Goal: Transaction & Acquisition: Purchase product/service

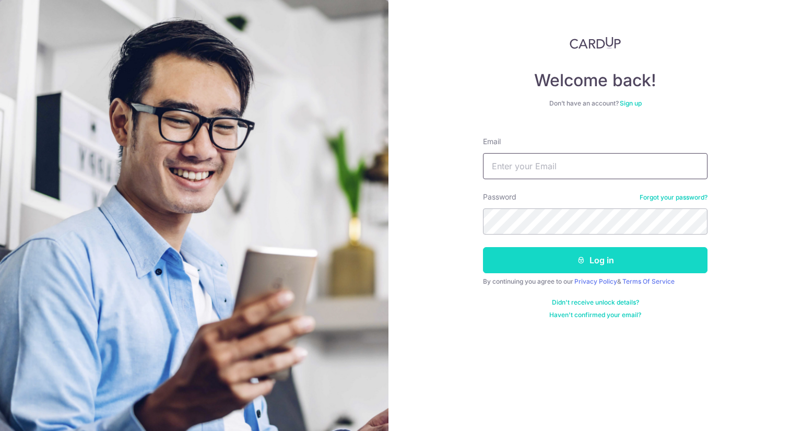
type input "brendamaealferez@yahoo.com"
click at [559, 268] on button "Log in" at bounding box center [595, 260] width 225 height 26
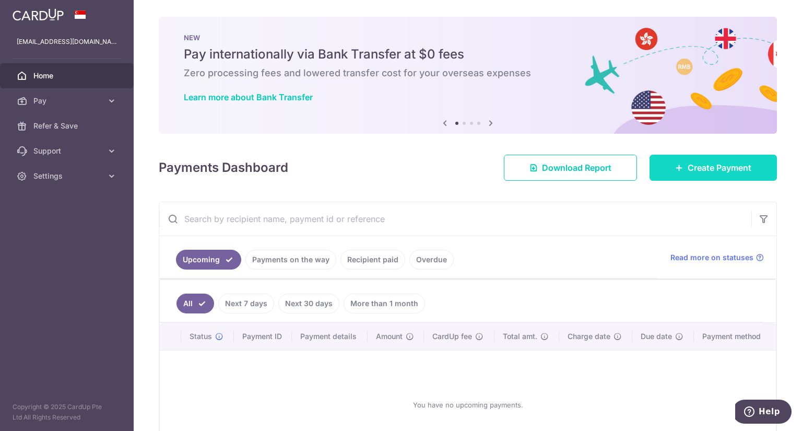
click at [693, 171] on span "Create Payment" at bounding box center [720, 167] width 64 height 13
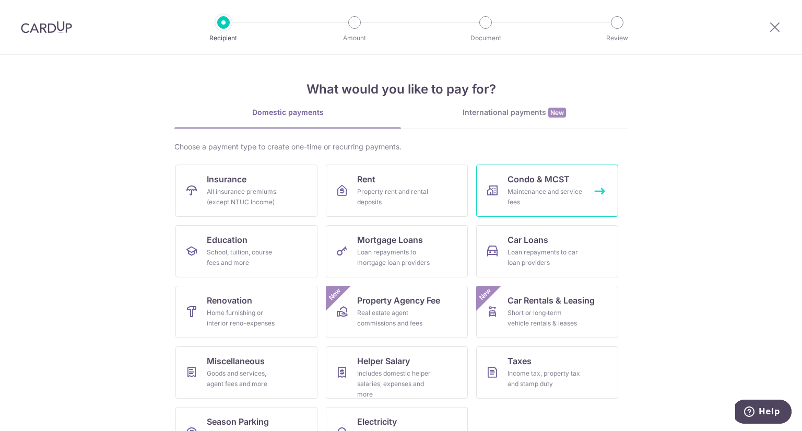
click at [552, 193] on div "Maintenance and service fees" at bounding box center [545, 196] width 75 height 21
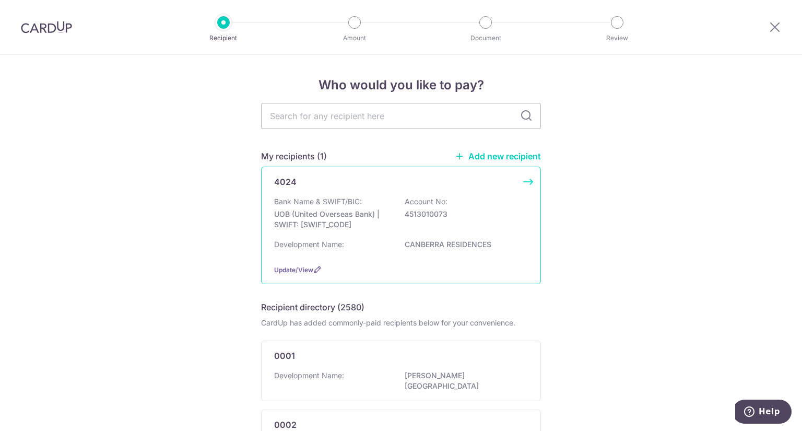
click at [385, 202] on div "Bank Name & SWIFT/BIC: UOB (United Overseas Bank) | SWIFT: UOVBSGSGXXX Account …" at bounding box center [401, 215] width 254 height 39
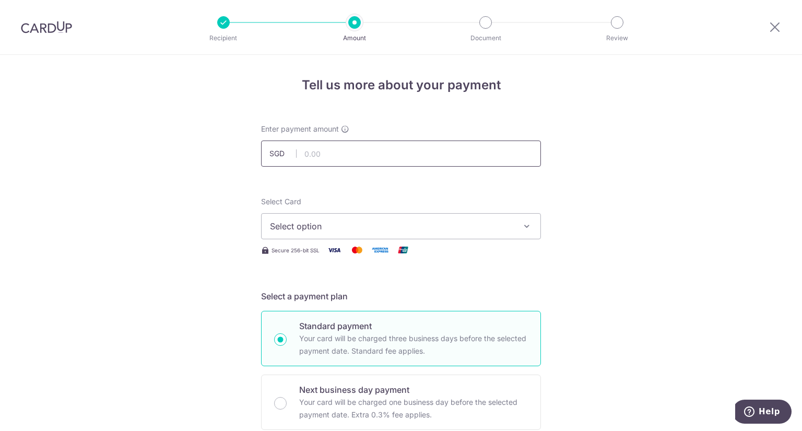
click at [390, 148] on input "text" at bounding box center [401, 153] width 280 height 26
type input "1,504.78"
click at [420, 227] on span "Select option" at bounding box center [391, 226] width 243 height 13
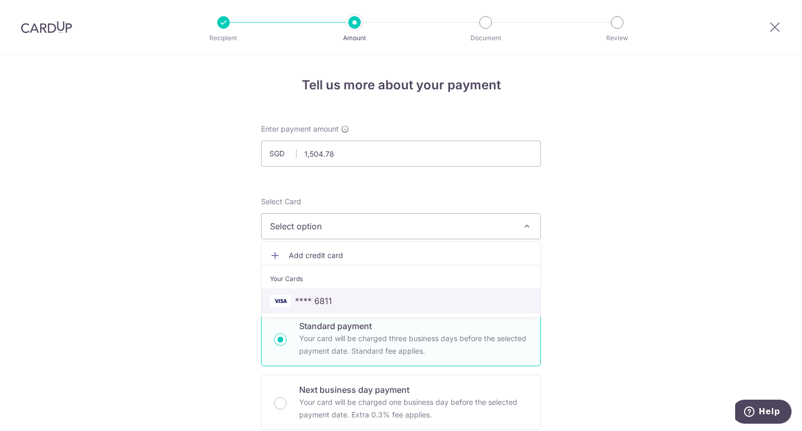
click at [387, 295] on span "**** 6811" at bounding box center [401, 300] width 262 height 13
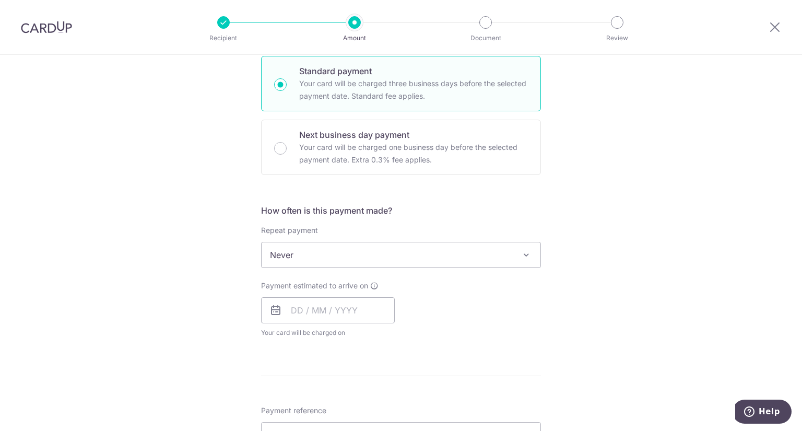
scroll to position [261, 0]
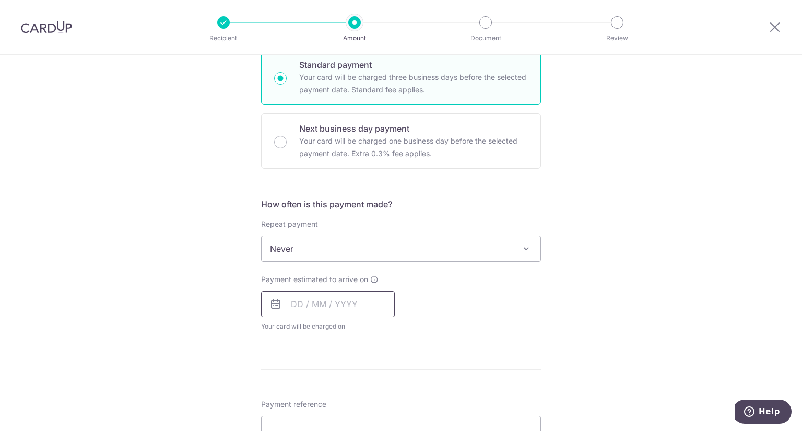
click at [292, 304] on input "text" at bounding box center [328, 304] width 134 height 26
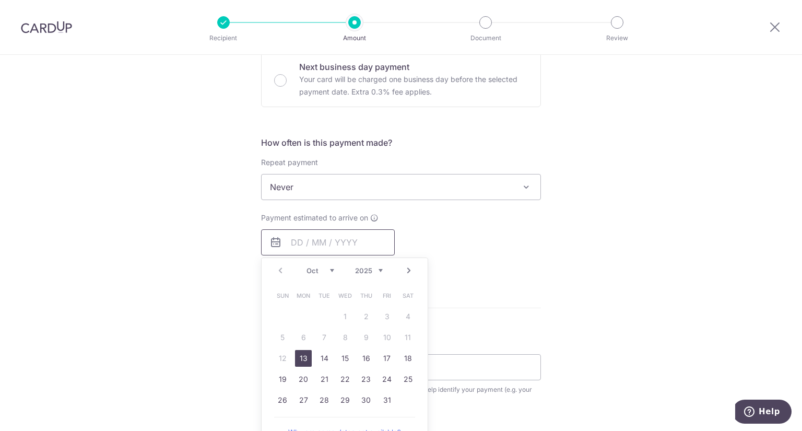
scroll to position [365, 0]
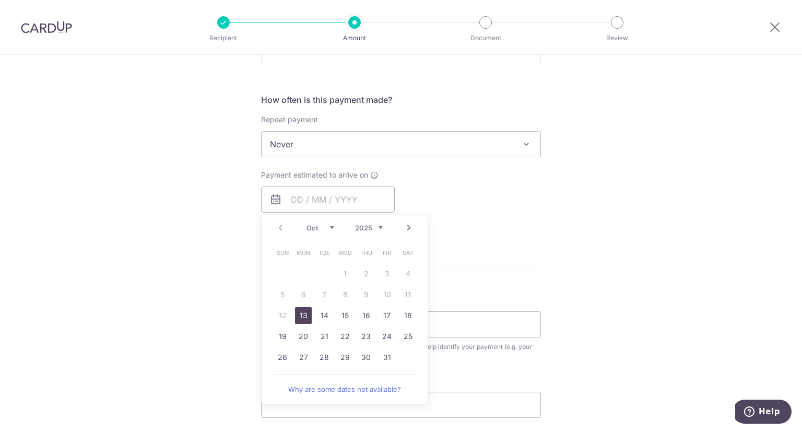
click at [297, 313] on link "13" at bounding box center [303, 315] width 17 height 17
type input "13/10/2025"
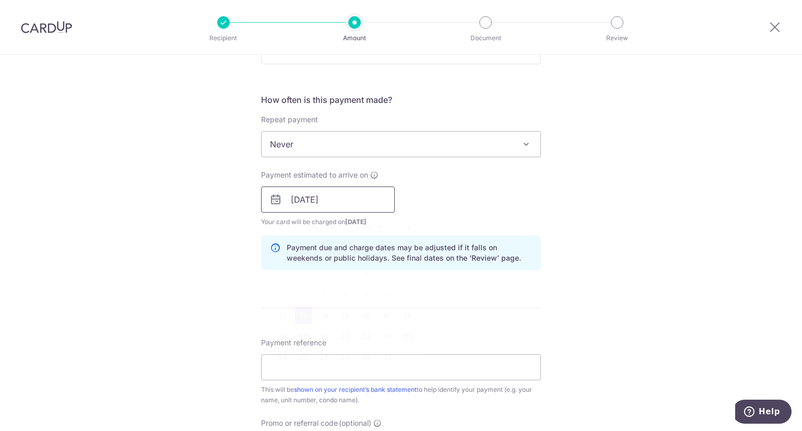
click at [340, 198] on input "13/10/2025" at bounding box center [328, 199] width 134 height 26
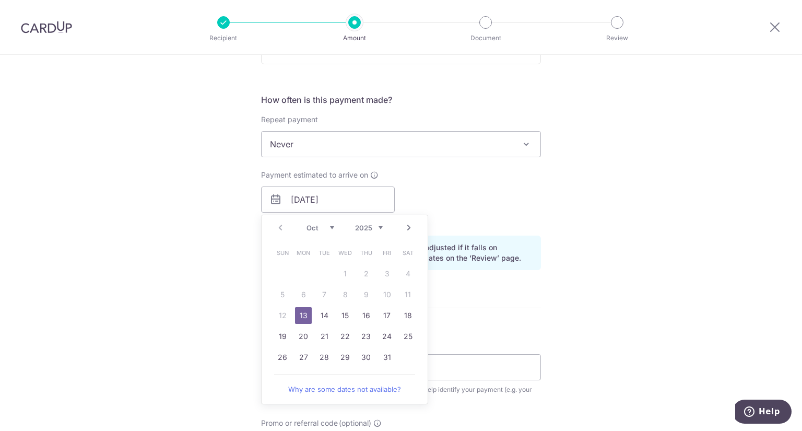
click at [406, 290] on table "Sun Mon Tue Wed Thu Fri Sat 1 2 3 4 5 6 7 8 9 10 11 12 13 14 15 16 17 18 19 20 …" at bounding box center [345, 304] width 146 height 125
click at [307, 314] on link "13" at bounding box center [303, 315] width 17 height 17
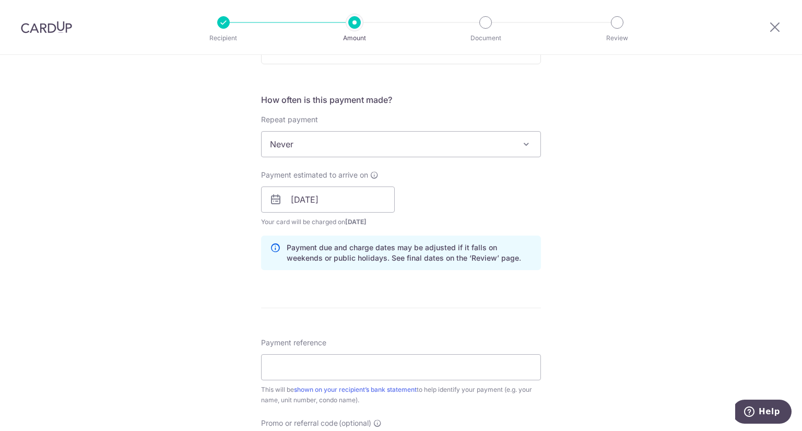
click at [519, 202] on div "Payment estimated to arrive on 13/10/2025 Prev Next Oct Nov Dec 2025 2026 2027 …" at bounding box center [401, 198] width 292 height 57
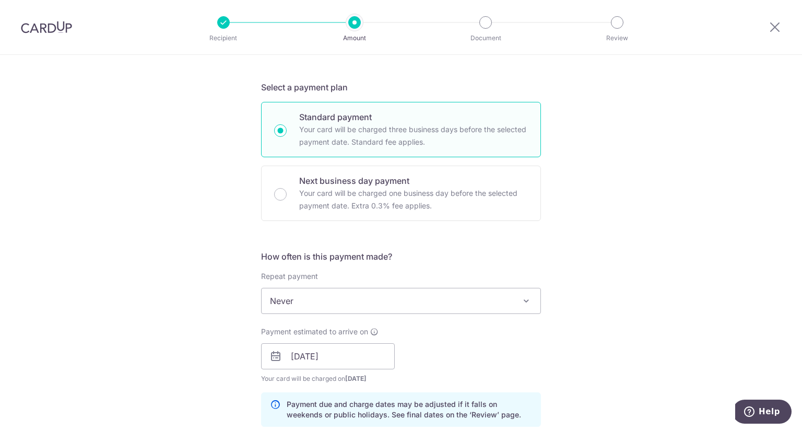
scroll to position [470, 0]
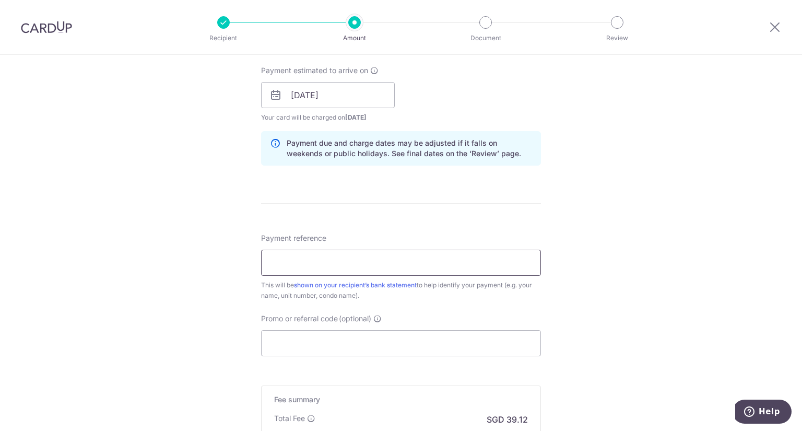
click at [493, 264] on input "Payment reference" at bounding box center [401, 263] width 280 height 26
click at [541, 262] on div "Tell us more about your payment Enter payment amount SGD 1,504.78 1504.78 Selec…" at bounding box center [401, 78] width 802 height 987
click at [503, 255] on input "Payment reference" at bounding box center [401, 263] width 280 height 26
click at [346, 259] on input "Brenda Salada 523 03-55" at bounding box center [401, 263] width 280 height 26
click at [328, 260] on input "Brenda Salada 523 #3-55" at bounding box center [401, 263] width 280 height 26
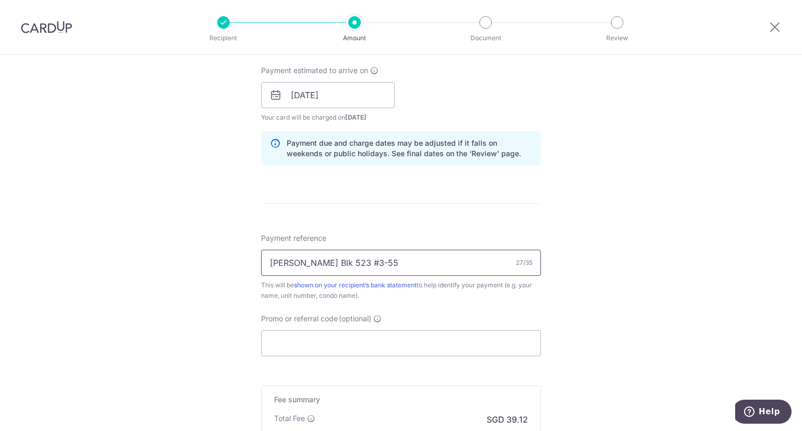
type input "[PERSON_NAME] Blk 523 #3-55"
click at [348, 341] on input "Promo or referral code (optional)" at bounding box center [401, 343] width 280 height 26
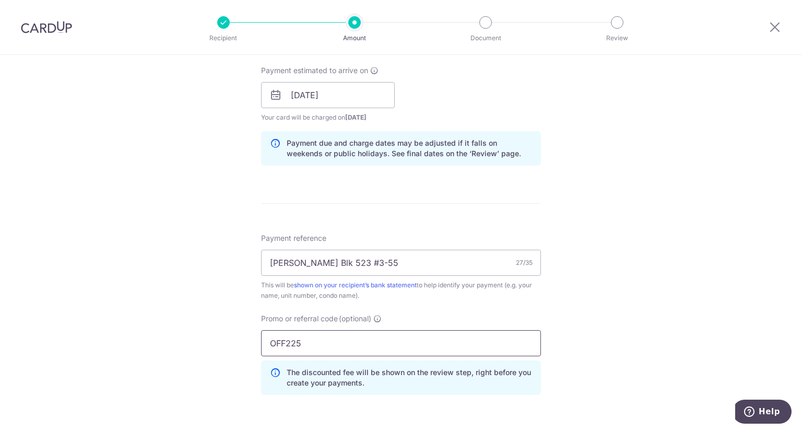
type input "OFF225"
click at [602, 331] on div "Tell us more about your payment Enter payment amount SGD 1,504.78 1504.78 Selec…" at bounding box center [401, 102] width 802 height 1034
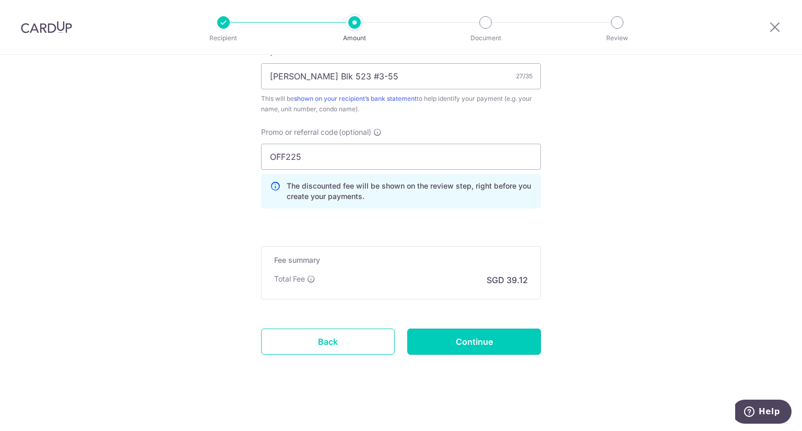
click at [482, 335] on input "Continue" at bounding box center [474, 341] width 134 height 26
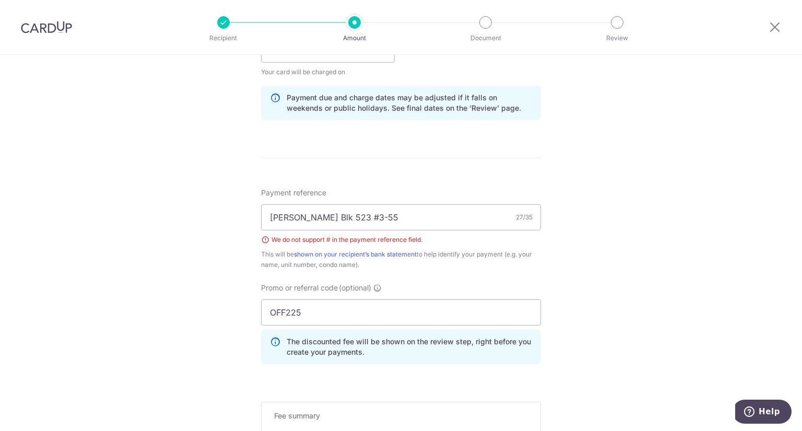
scroll to position [514, 0]
click at [364, 216] on input "Brenda Salada Blk 523 #3-55" at bounding box center [401, 218] width 280 height 26
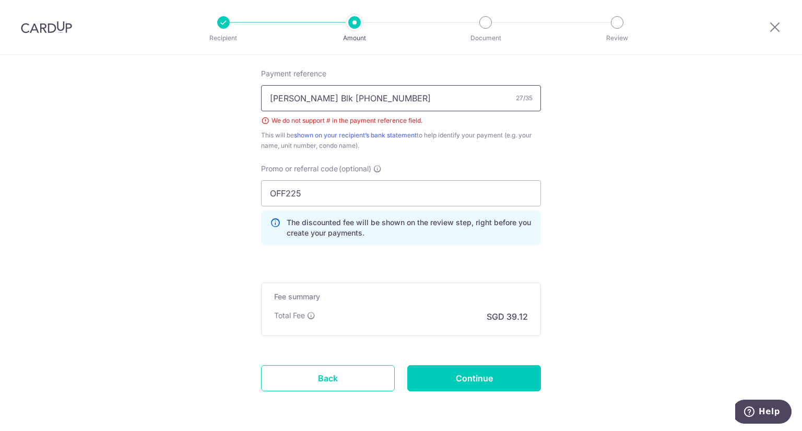
scroll to position [671, 0]
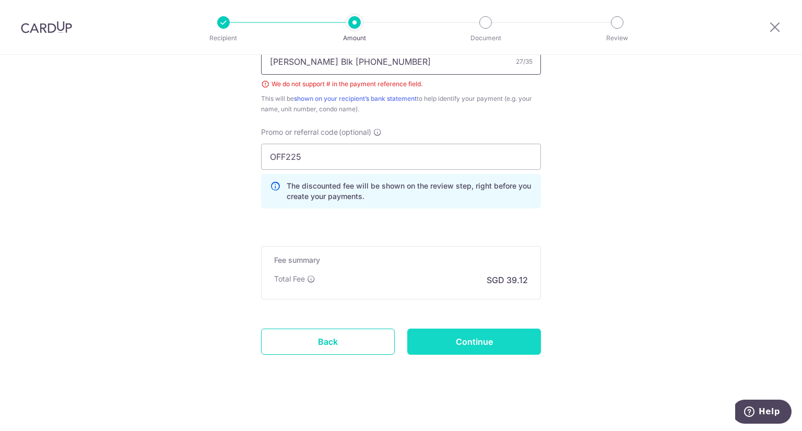
type input "[PERSON_NAME] Blk [PHONE_NUMBER]"
click at [464, 341] on input "Continue" at bounding box center [474, 341] width 134 height 26
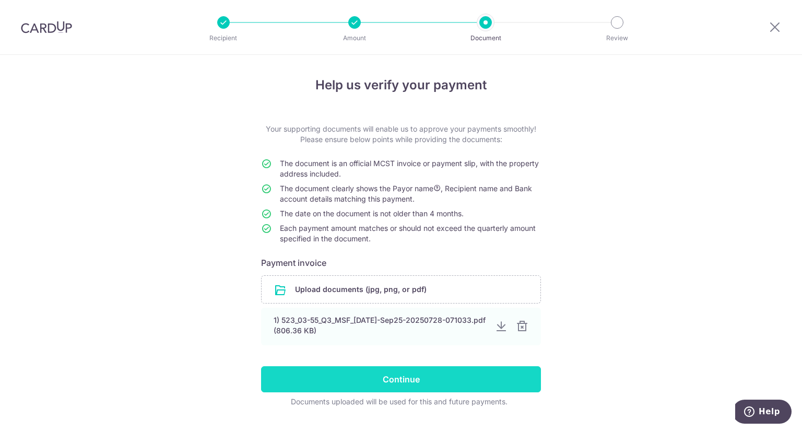
click at [518, 325] on div at bounding box center [522, 326] width 13 height 13
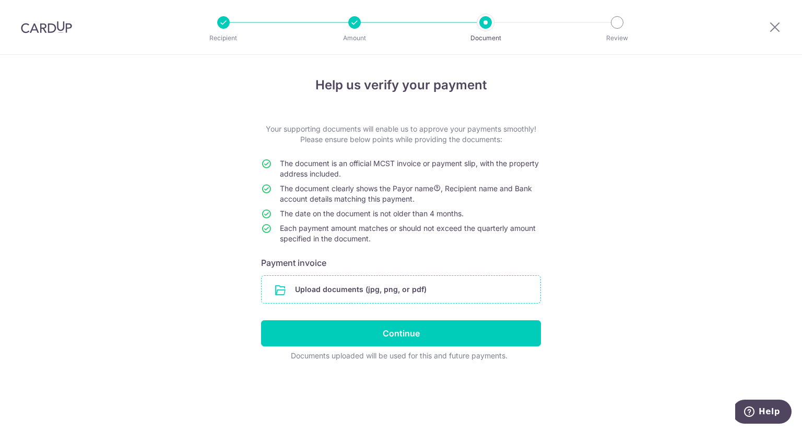
click at [421, 291] on input "file" at bounding box center [401, 289] width 279 height 27
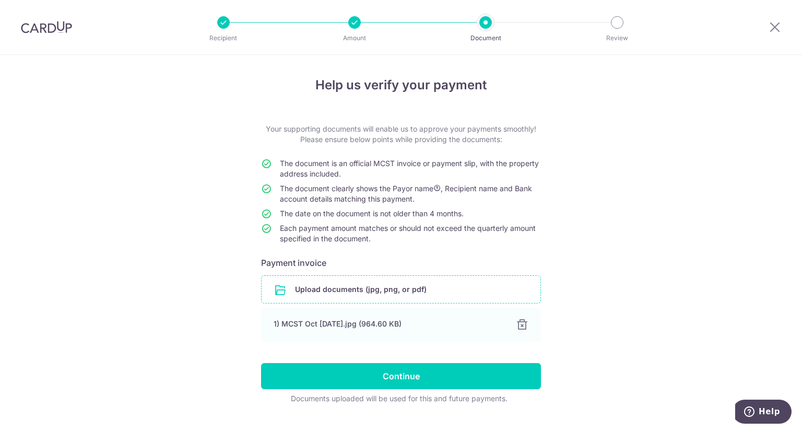
scroll to position [21, 0]
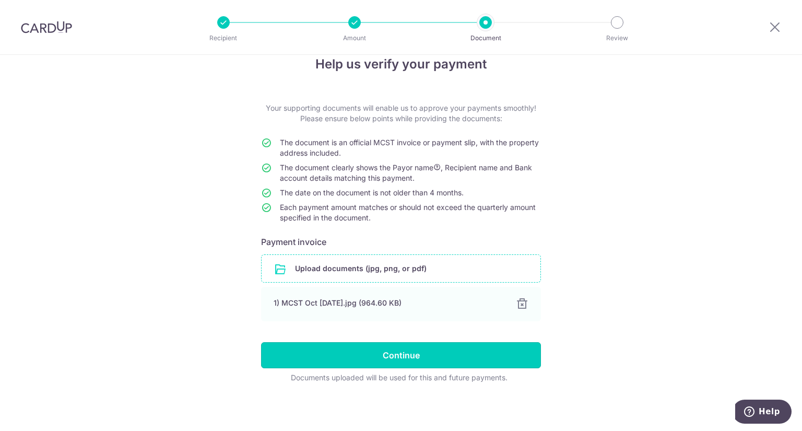
click at [403, 350] on input "Continue" at bounding box center [401, 355] width 280 height 26
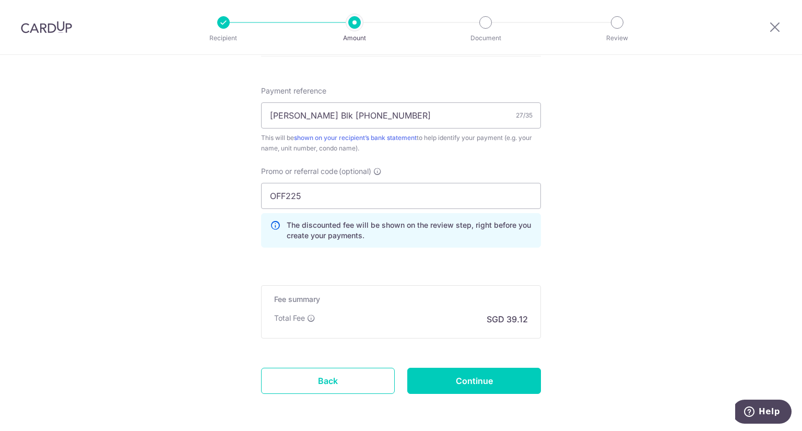
scroll to position [656, 0]
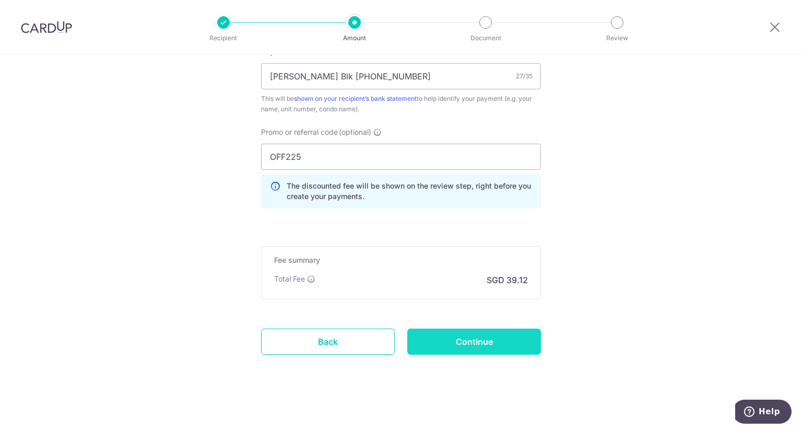
click at [440, 343] on input "Continue" at bounding box center [474, 341] width 134 height 26
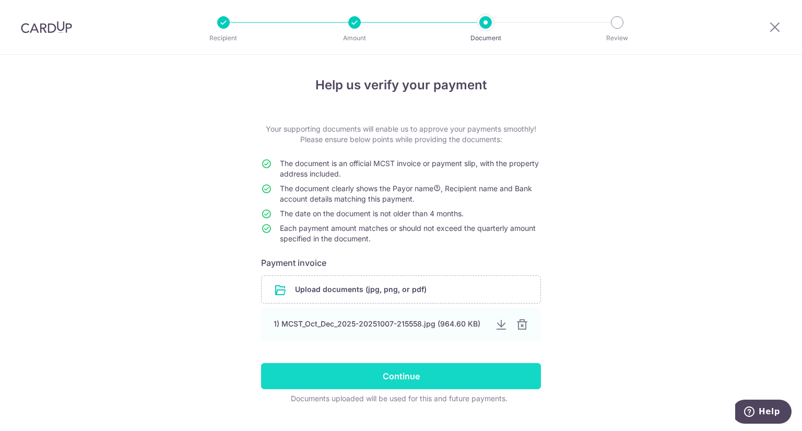
click at [437, 374] on input "Continue" at bounding box center [401, 376] width 280 height 26
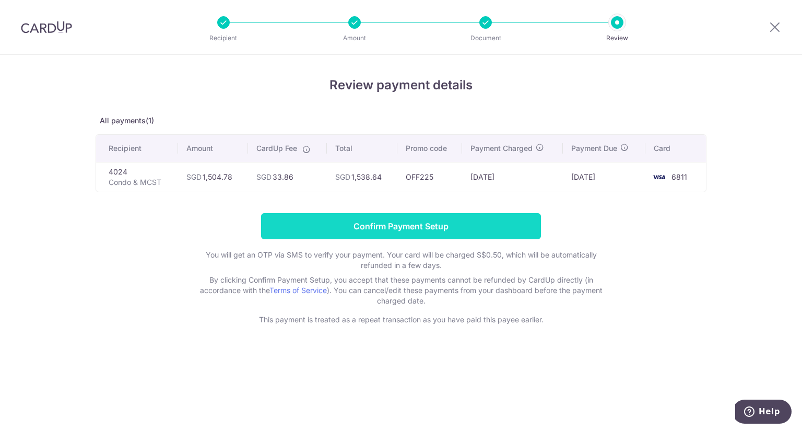
click at [440, 224] on input "Confirm Payment Setup" at bounding box center [401, 226] width 280 height 26
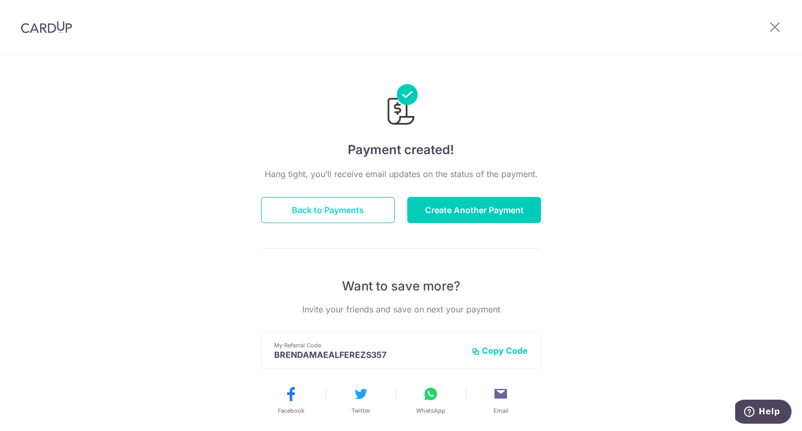
click at [355, 213] on button "Back to Payments" at bounding box center [328, 210] width 134 height 26
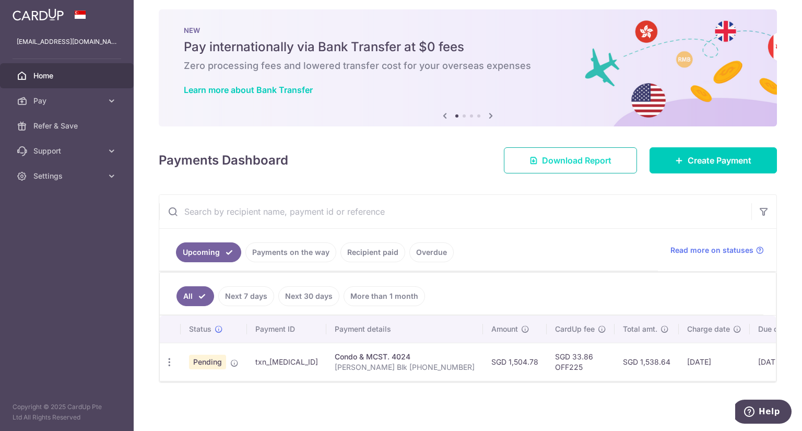
scroll to position [11, 0]
